Goal: Use online tool/utility: Utilize a website feature to perform a specific function

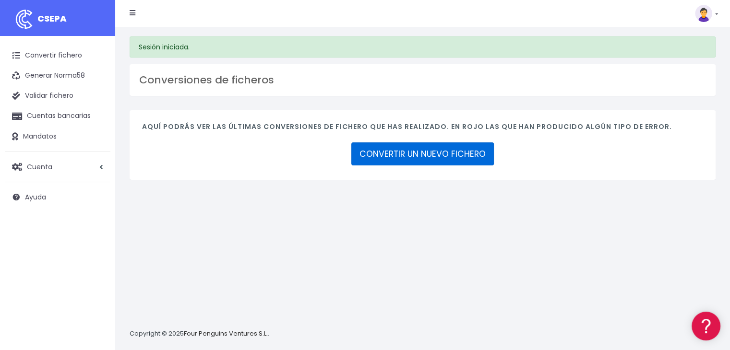
click at [398, 159] on link "CONVERTIR UN NUEVO FICHERO" at bounding box center [422, 154] width 143 height 23
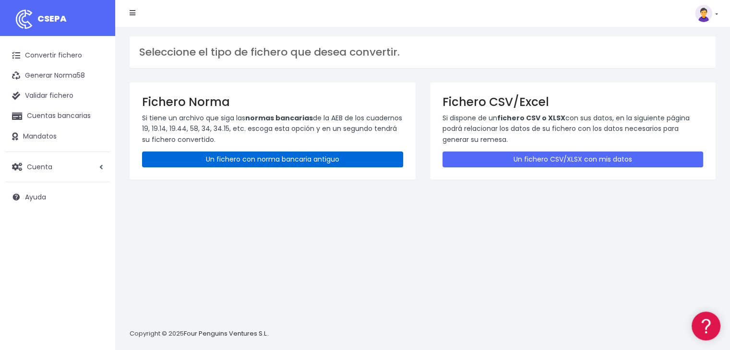
click at [284, 166] on link "Un fichero con norma bancaria antiguo" at bounding box center [272, 160] width 261 height 16
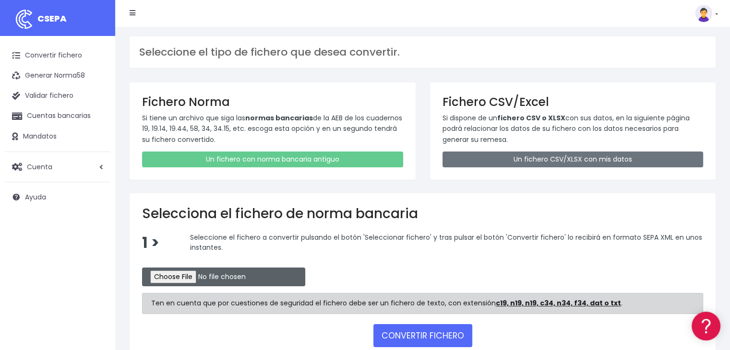
click at [189, 275] on input "file" at bounding box center [223, 277] width 163 height 19
type input "C:\fakepath\Recibos Octubre 25 2"
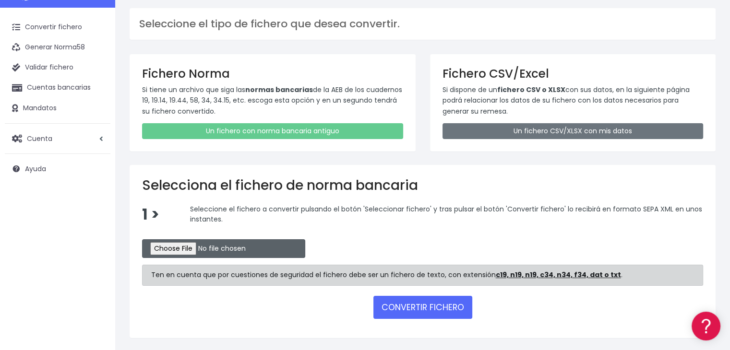
scroll to position [57, 0]
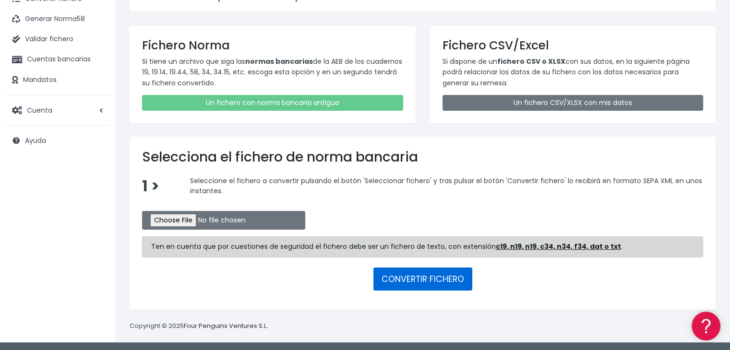
click at [425, 278] on button "CONVERTIR FICHERO" at bounding box center [422, 279] width 99 height 23
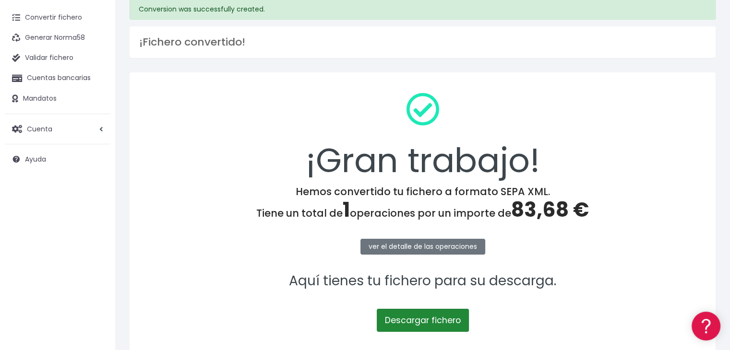
scroll to position [108, 0]
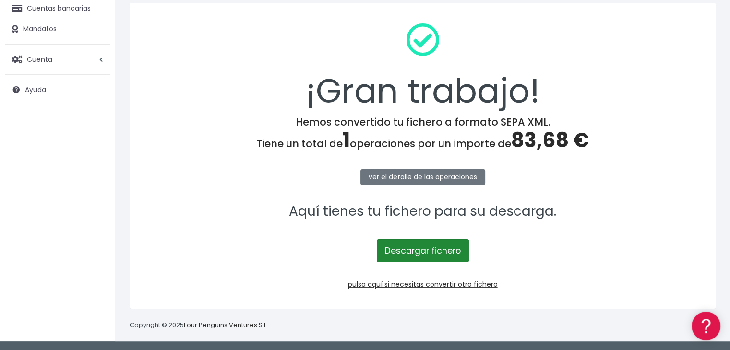
click at [419, 254] on link "Descargar fichero" at bounding box center [423, 251] width 92 height 23
